Goal: Navigation & Orientation: Find specific page/section

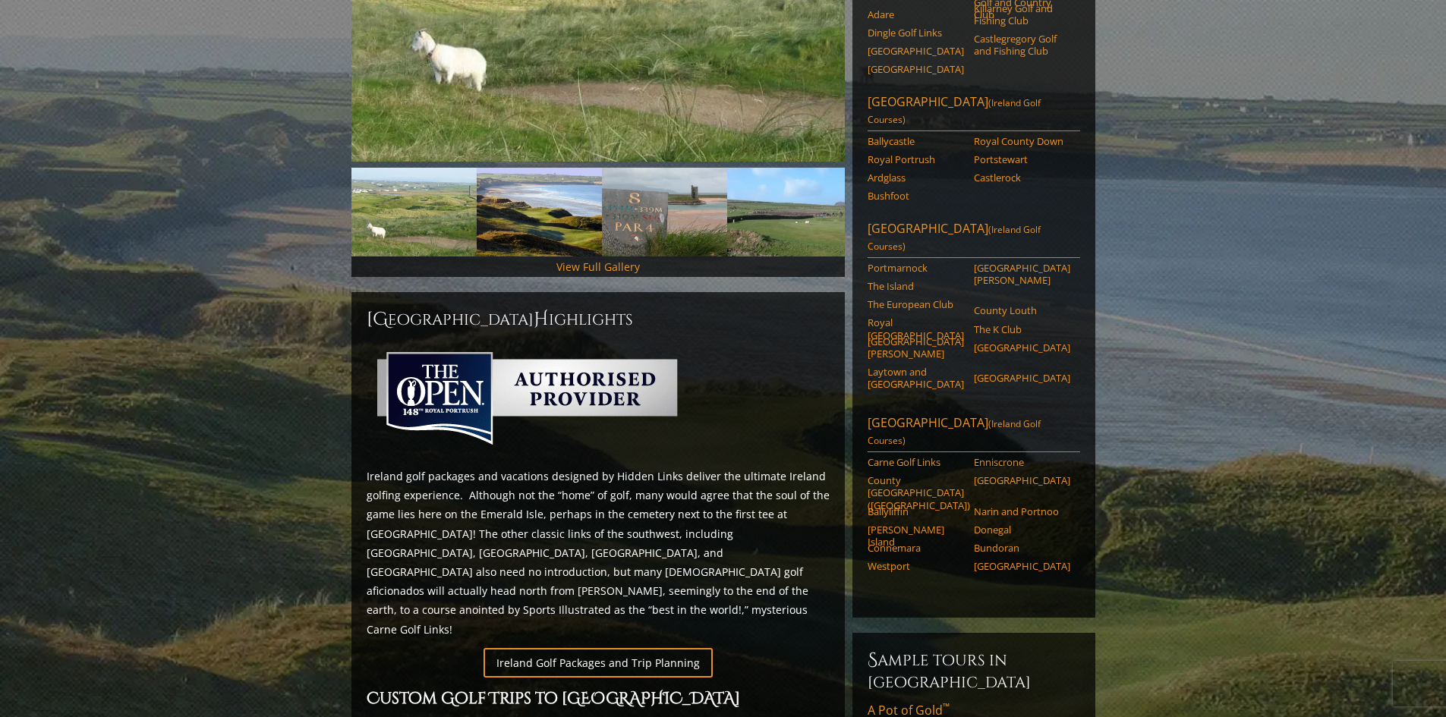
scroll to position [76, 0]
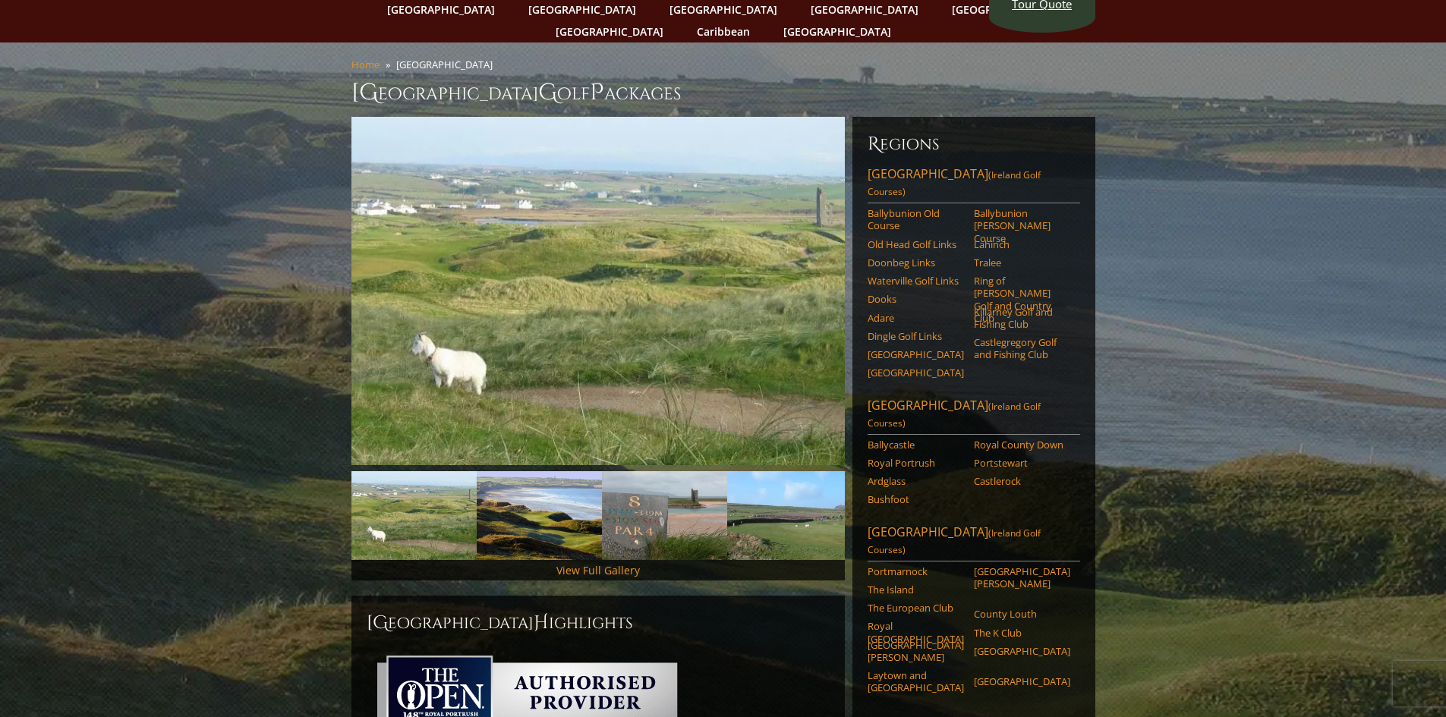
click at [922, 397] on link "[GEOGRAPHIC_DATA] ([GEOGRAPHIC_DATA] Golf Courses)" at bounding box center [973, 416] width 212 height 38
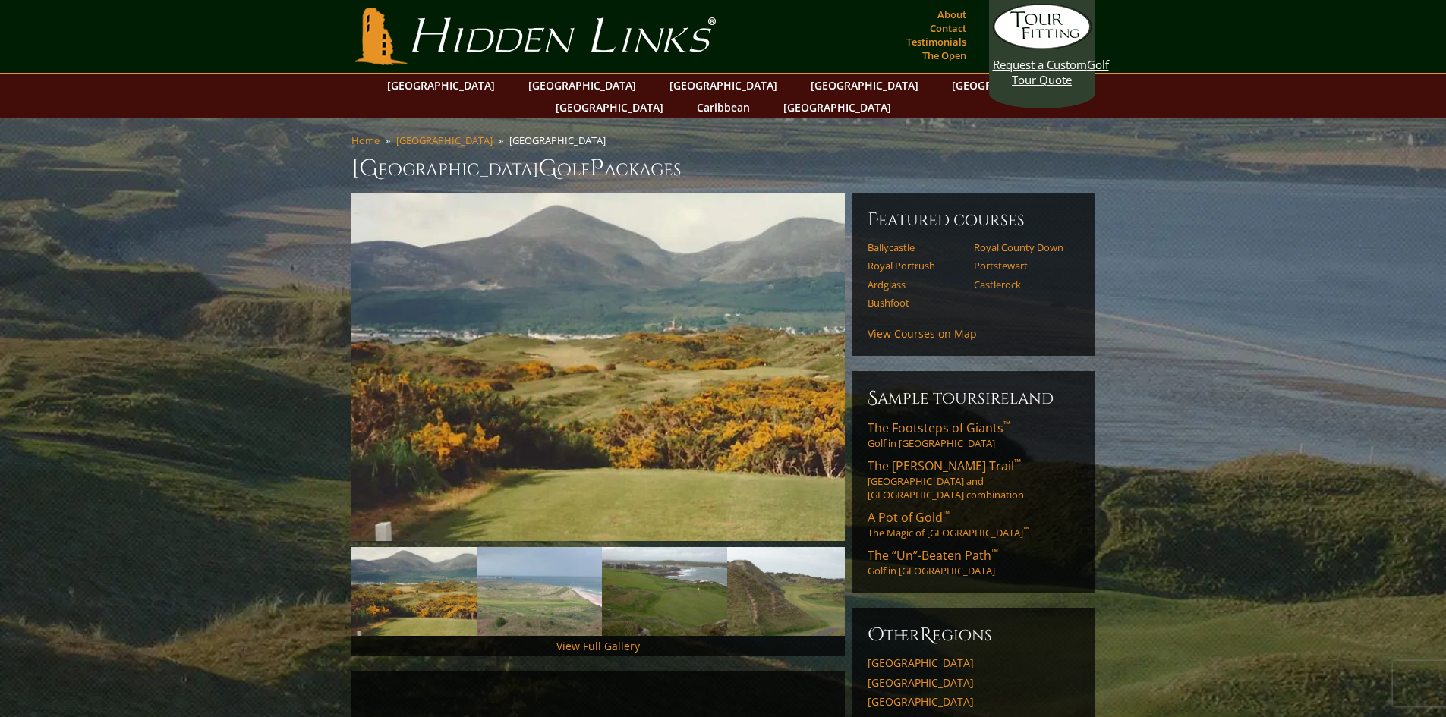
click at [476, 83] on link "[GEOGRAPHIC_DATA]" at bounding box center [440, 85] width 123 height 22
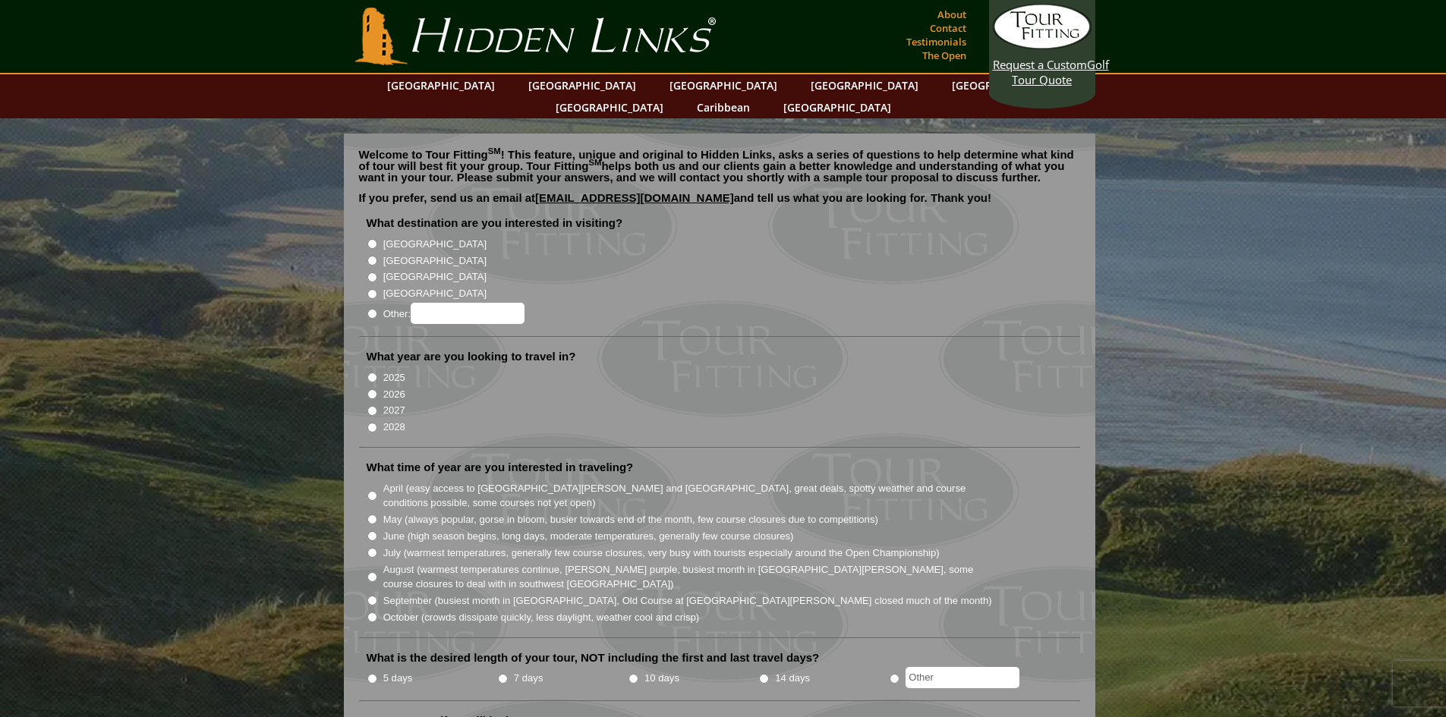
click at [898, 96] on link "[GEOGRAPHIC_DATA]" at bounding box center [836, 107] width 123 height 22
